Goal: Find specific page/section: Find specific page/section

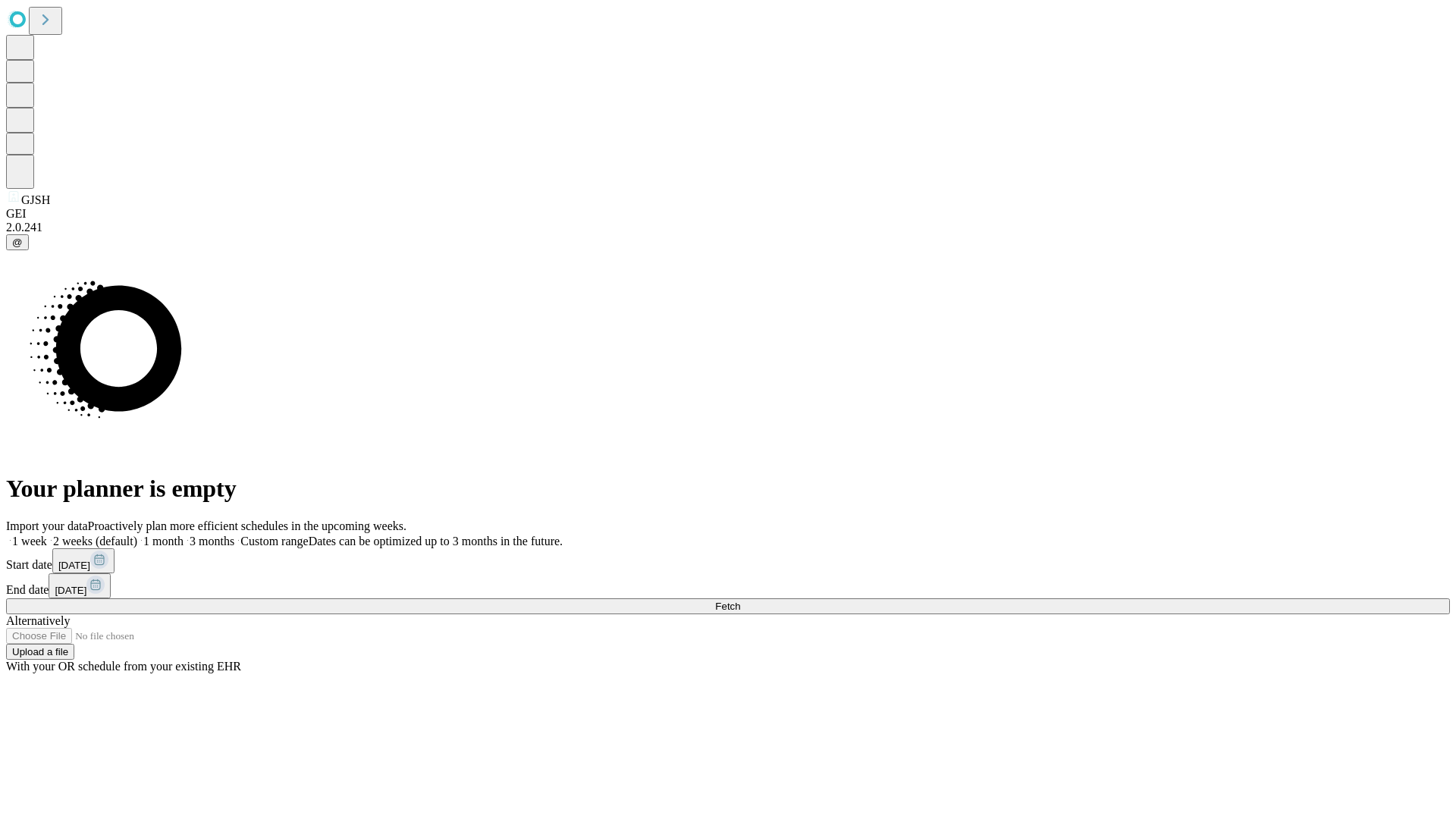
click at [740, 600] on span "Fetch" at bounding box center [728, 606] width 25 height 12
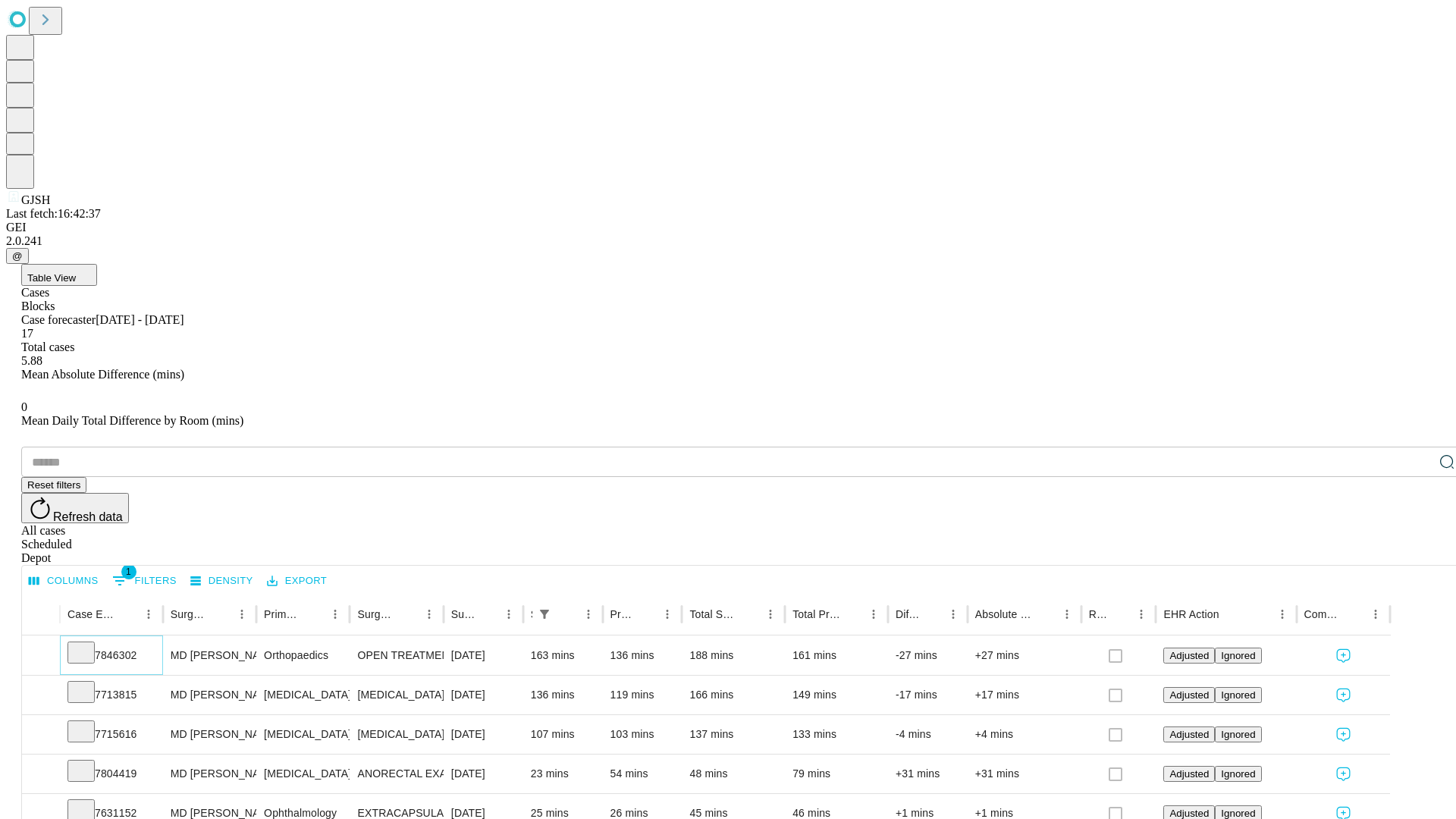
click at [89, 643] on icon at bounding box center [81, 650] width 15 height 15
